Goal: Task Accomplishment & Management: Manage account settings

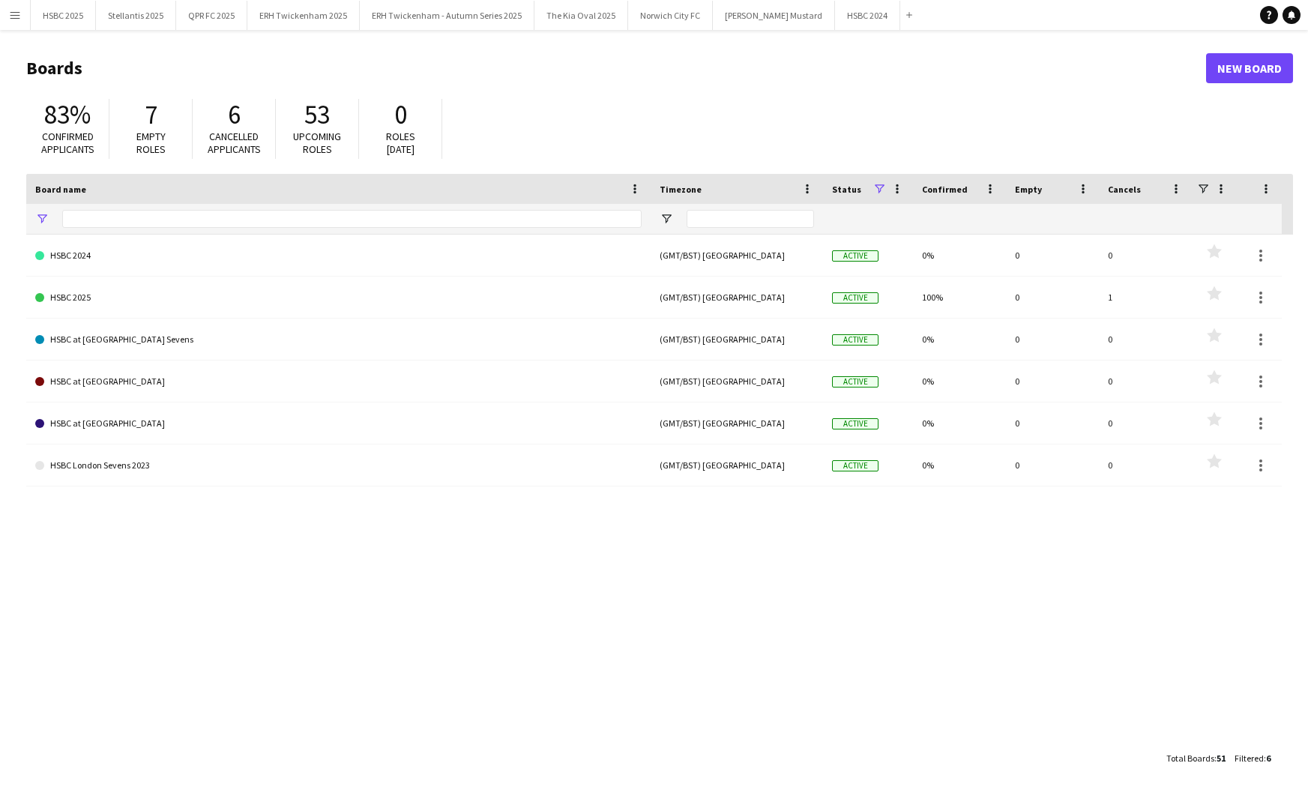
type input "****"
click at [453, 10] on button "ERH Twickenham - Autumn Series 2025 Close" at bounding box center [447, 15] width 175 height 29
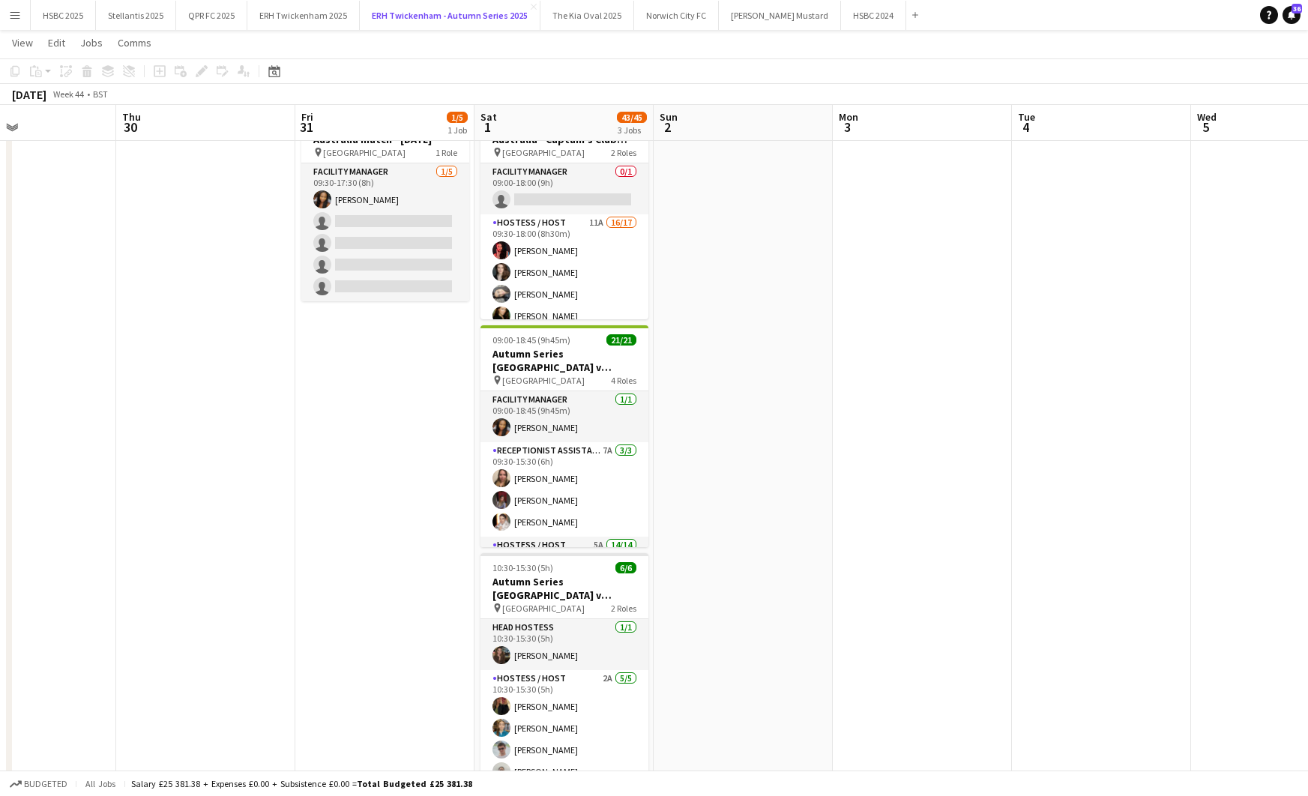
scroll to position [0, 422]
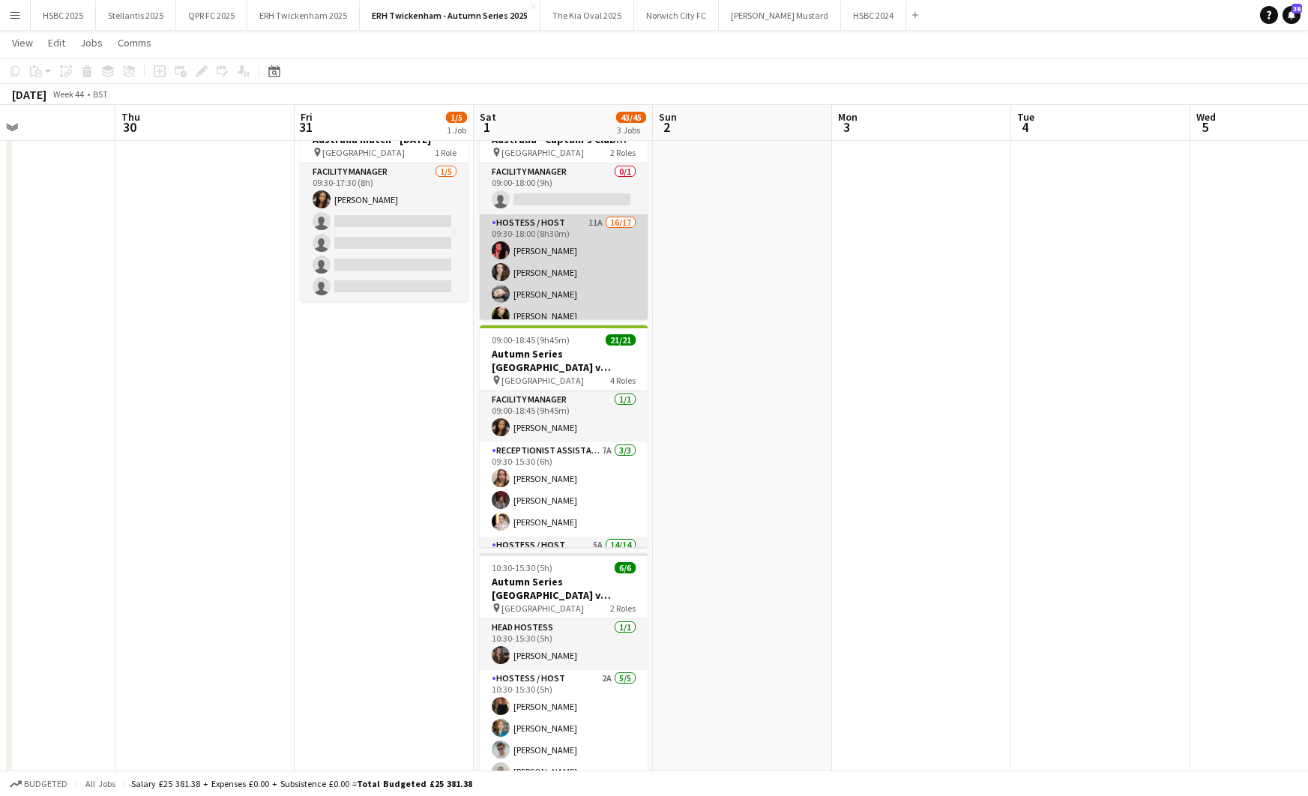
click at [591, 256] on app-card-role "Hostess / Host 11A 16/17 09:30-18:00 (8h30m) [PERSON_NAME] Pricinoc [PERSON_NAM…" at bounding box center [564, 415] width 168 height 403
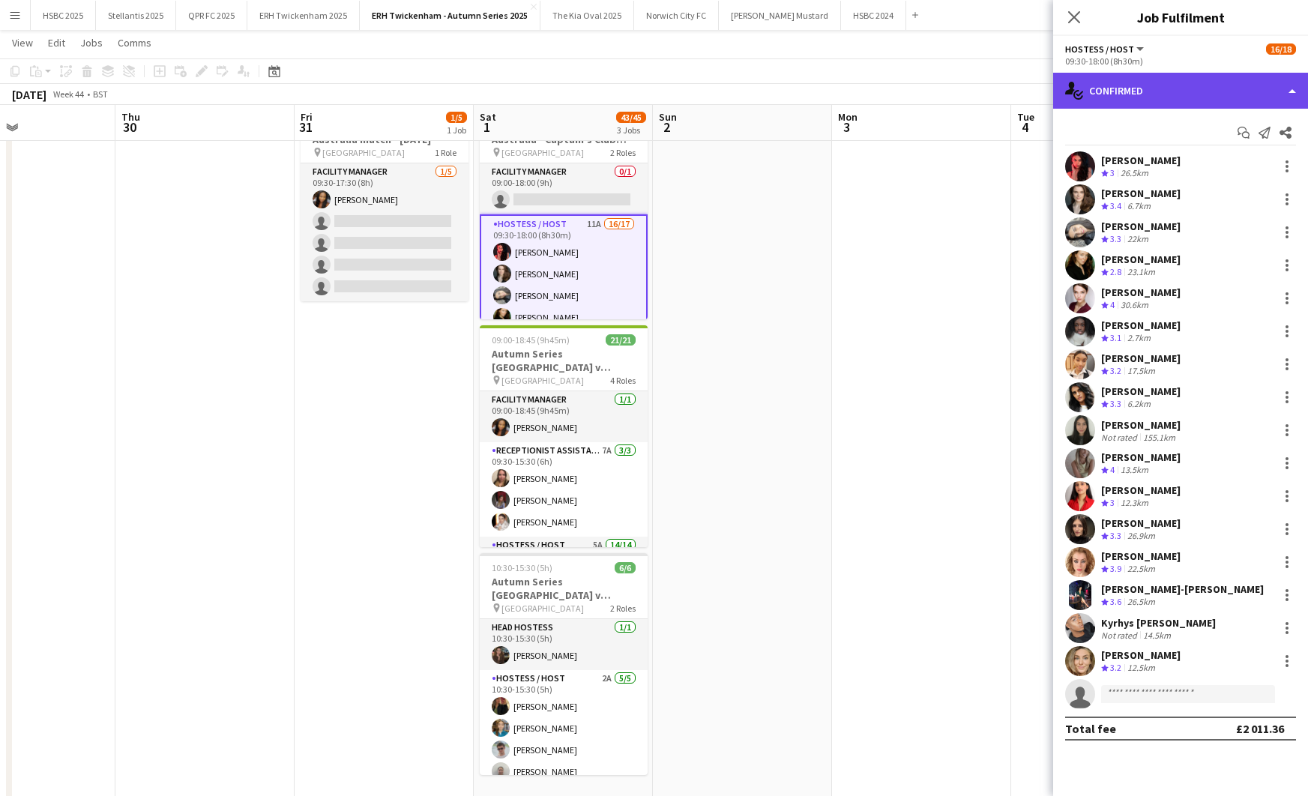
drag, startPoint x: 1194, startPoint y: 97, endPoint x: 1207, endPoint y: 101, distance: 13.3
click at [1195, 97] on div "single-neutral-actions-check-2 Confirmed" at bounding box center [1180, 91] width 255 height 36
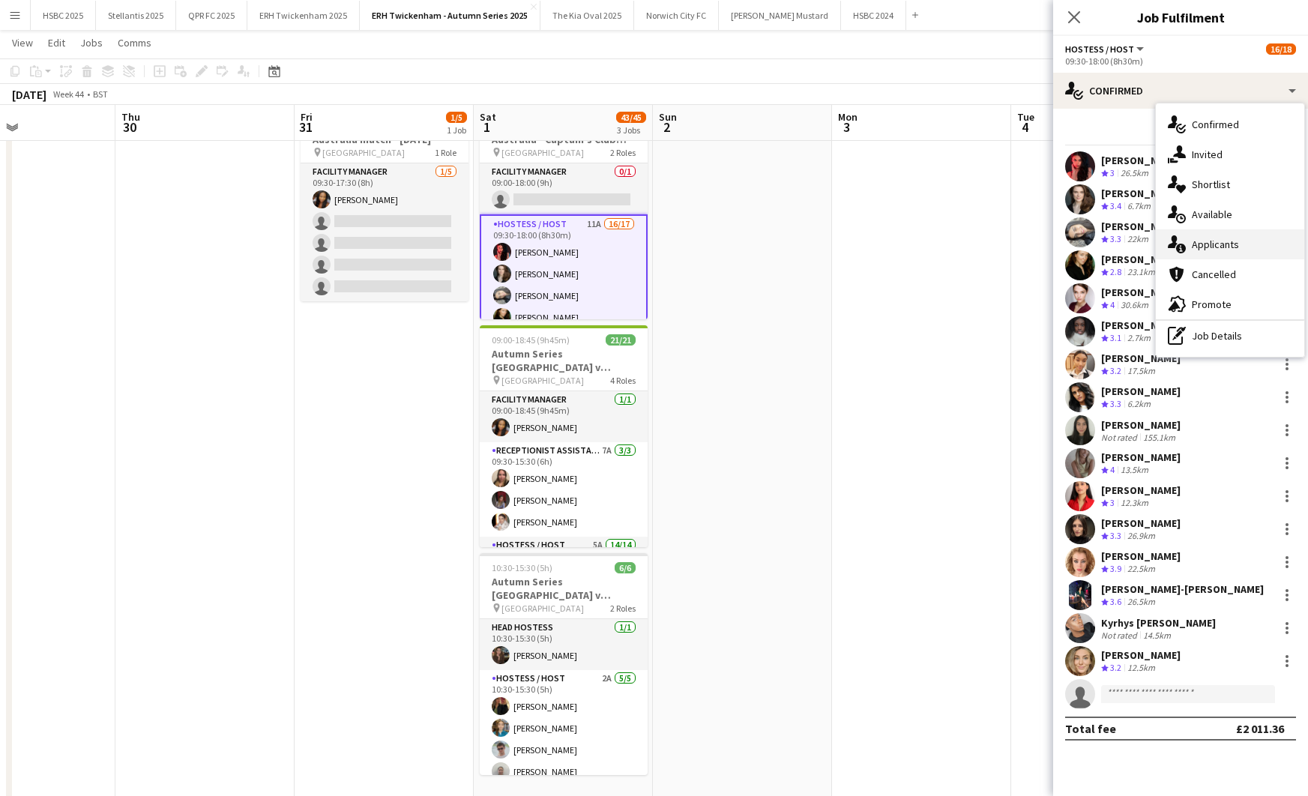
click at [1251, 250] on div "single-neutral-actions-information Applicants" at bounding box center [1230, 244] width 148 height 30
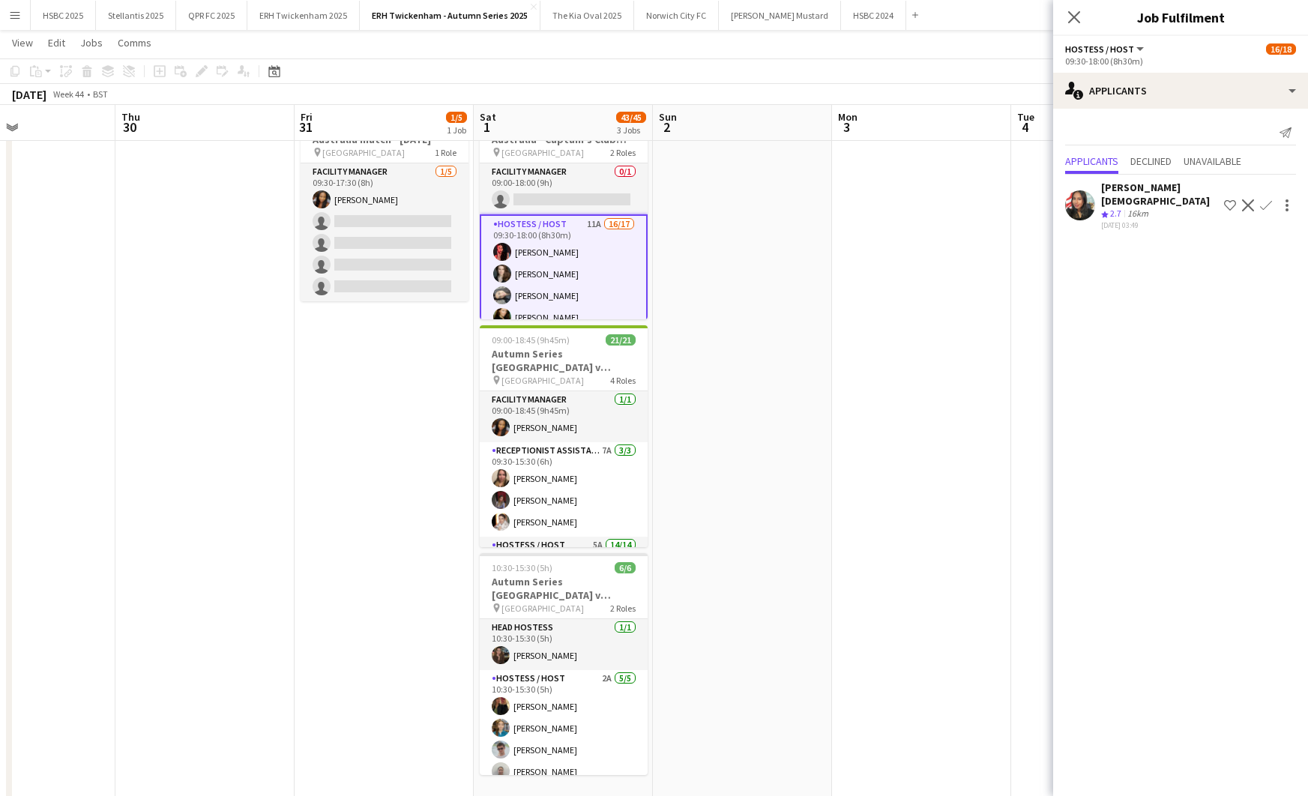
click at [1268, 199] on app-icon "Confirm" at bounding box center [1266, 205] width 12 height 12
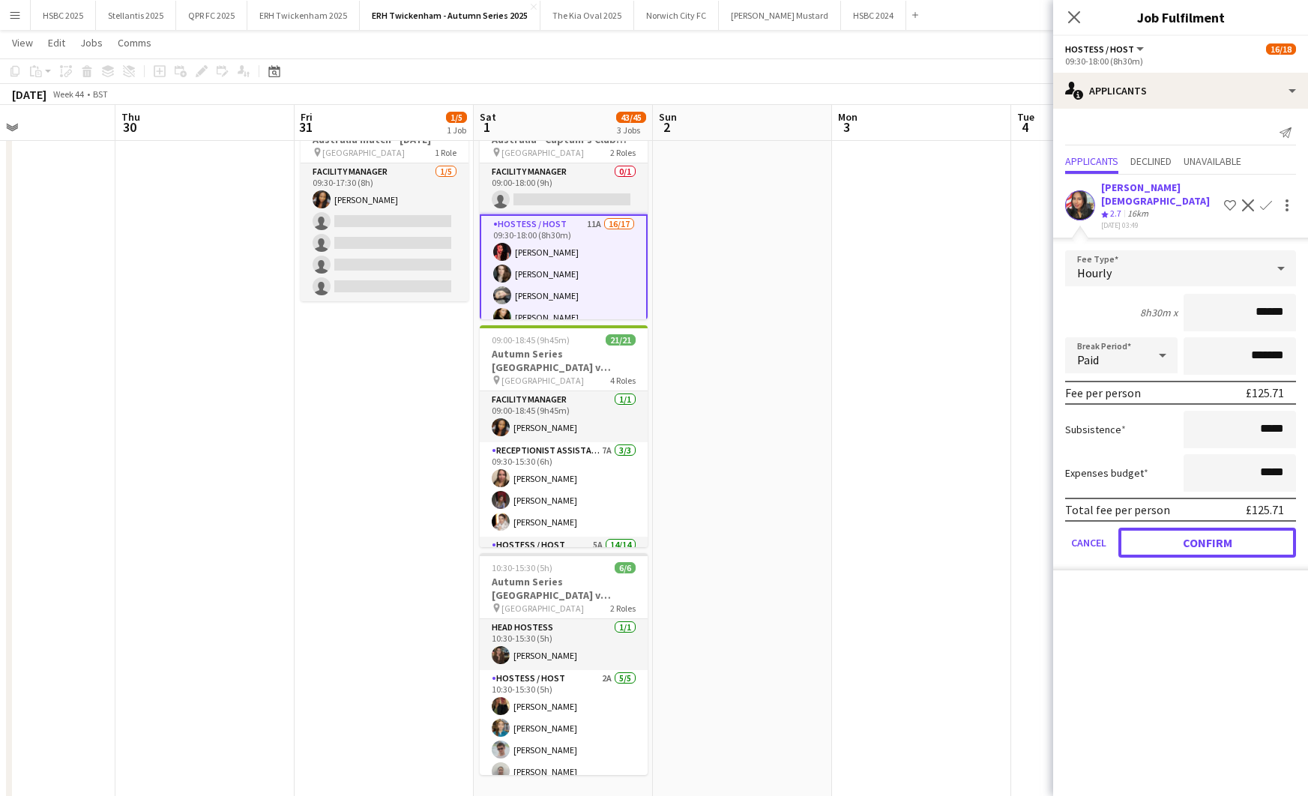
click at [1233, 529] on button "Confirm" at bounding box center [1207, 543] width 178 height 30
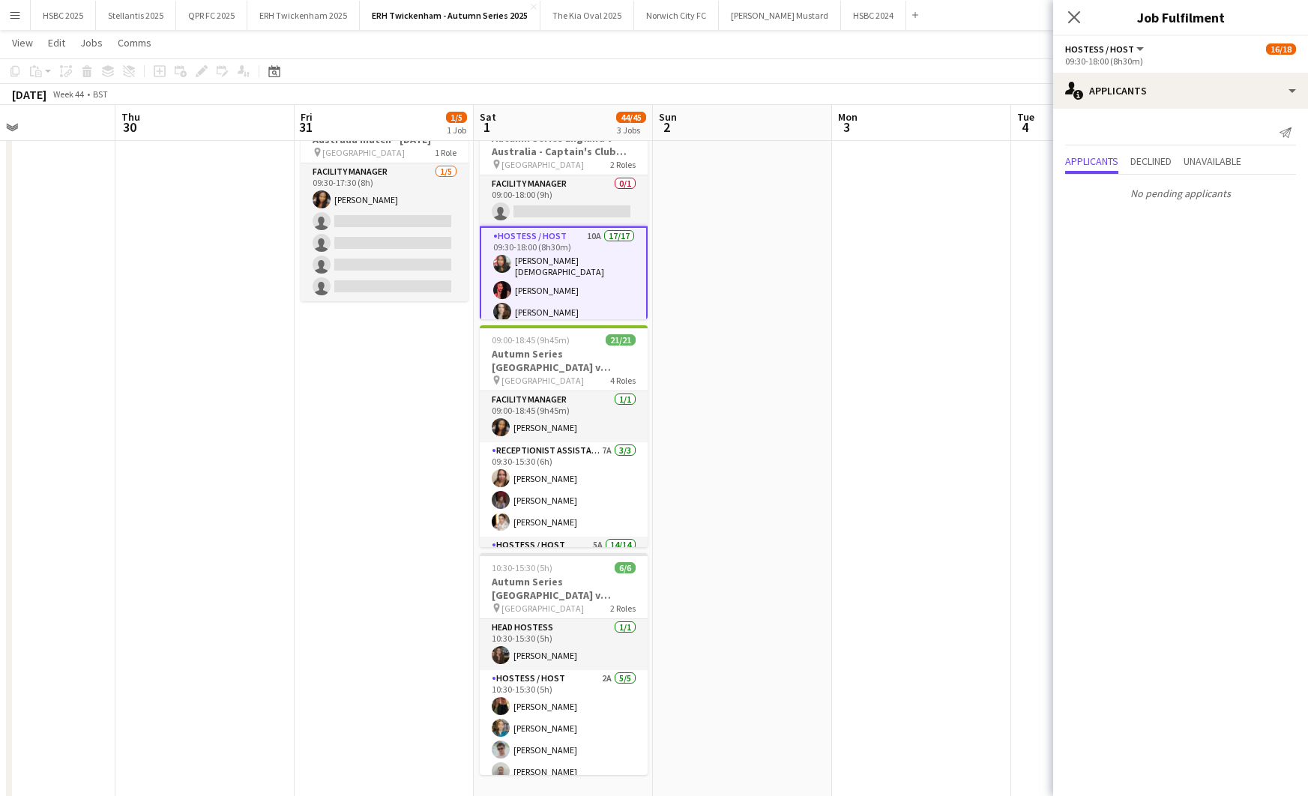
click at [907, 436] on app-date-cell at bounding box center [921, 447] width 179 height 713
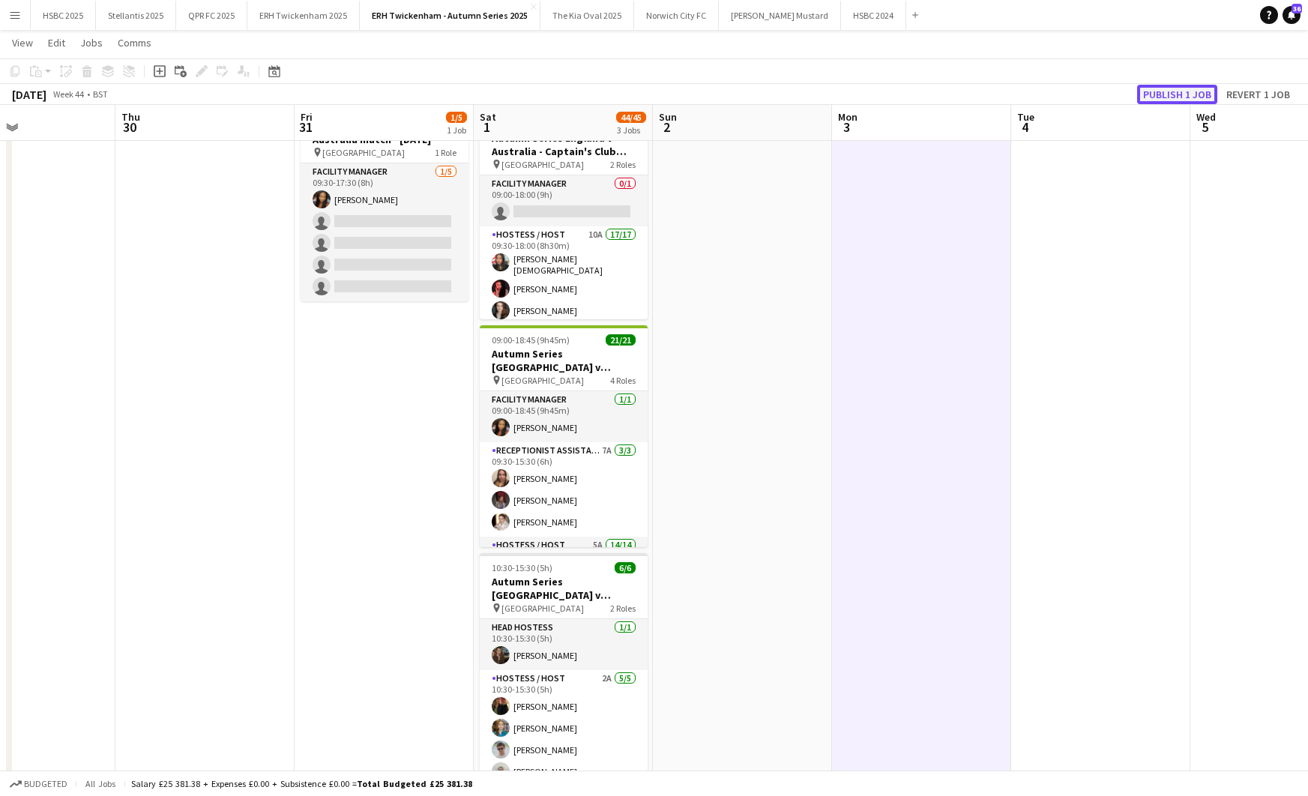
click at [1151, 90] on button "Publish 1 job" at bounding box center [1177, 94] width 80 height 19
